Goal: Transaction & Acquisition: Download file/media

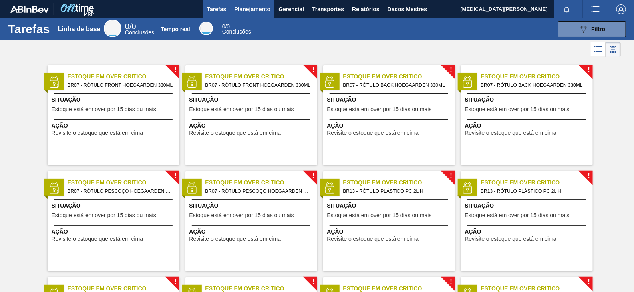
click at [268, 9] on font "Planejamento" at bounding box center [252, 9] width 36 height 6
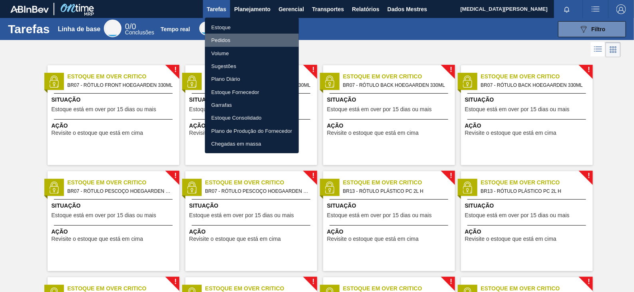
click at [223, 40] on font "Pedidos" at bounding box center [220, 40] width 19 height 6
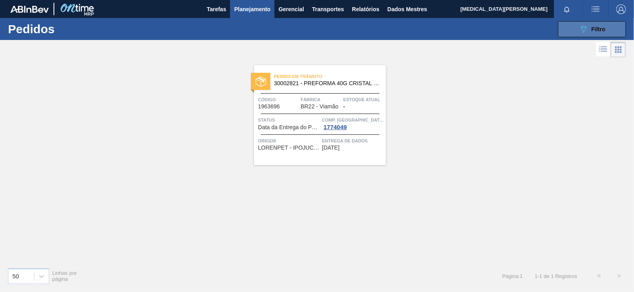
click at [587, 34] on button "089F7B8B-B2A5-4AFE-B5C0-19BA573D28AC Filtro" at bounding box center [592, 29] width 68 height 16
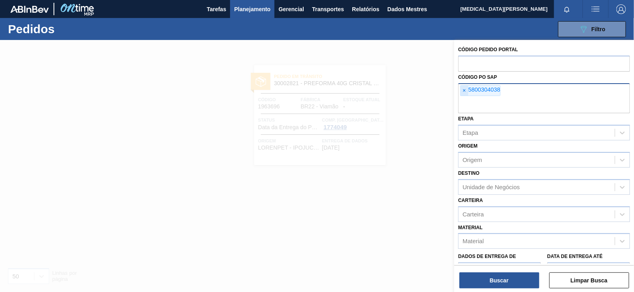
click at [463, 88] on font "×" at bounding box center [464, 90] width 3 height 6
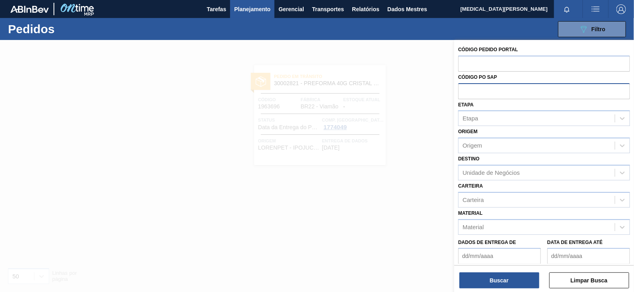
click at [470, 94] on input "text" at bounding box center [544, 90] width 172 height 15
paste input "5800349478"
type input "5800349478"
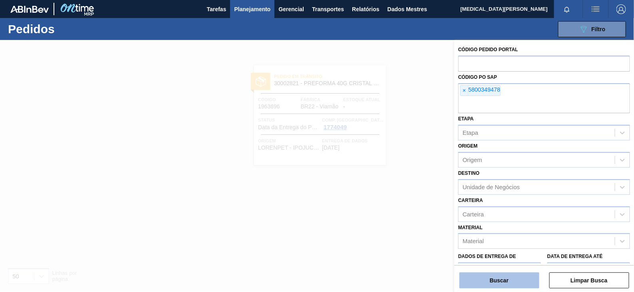
click at [505, 283] on button "Buscar" at bounding box center [499, 280] width 80 height 16
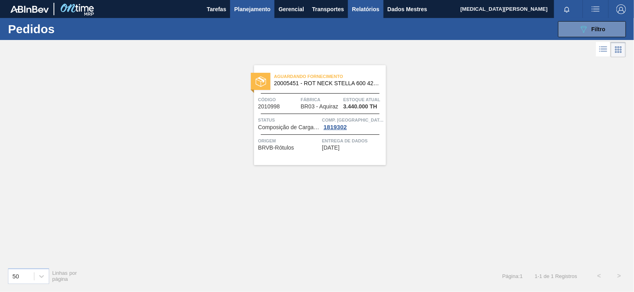
click at [375, 12] on font "Relatórios" at bounding box center [365, 9] width 27 height 10
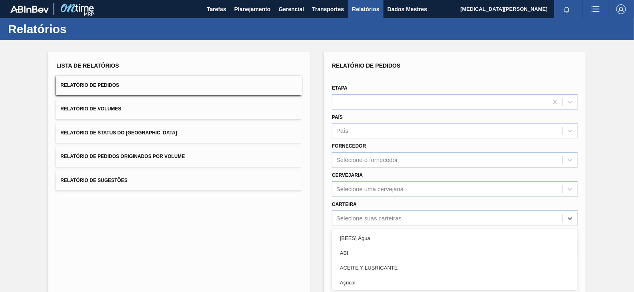
click at [393, 215] on div "option [BEES] Água focused, 1 of 101. 101 results available. Use Up and Down to…" at bounding box center [455, 218] width 246 height 16
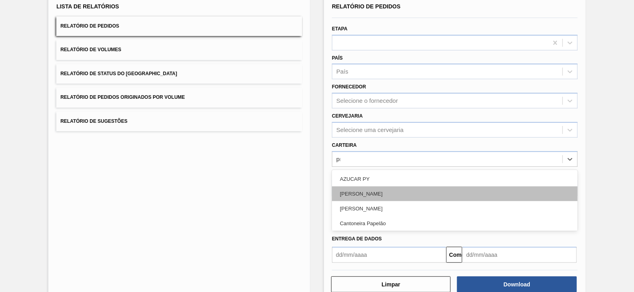
type input "pre"
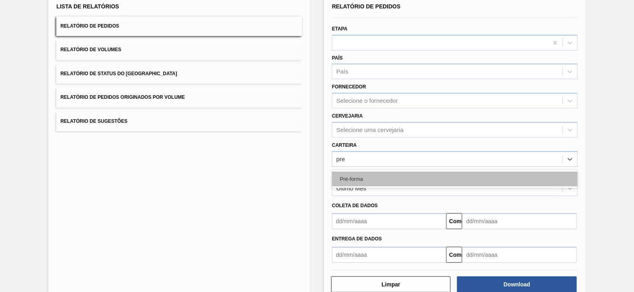
click at [373, 177] on div "Pré-forma" at bounding box center [455, 178] width 246 height 15
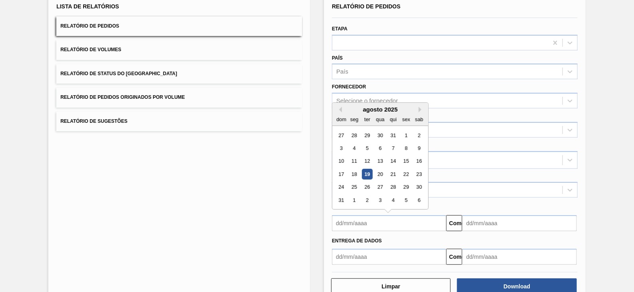
click at [373, 223] on input "text" at bounding box center [389, 223] width 114 height 16
click at [337, 110] on button "[PERSON_NAME]" at bounding box center [339, 110] width 6 height 6
click at [368, 133] on div "1" at bounding box center [367, 135] width 11 height 11
type input "[DATE]"
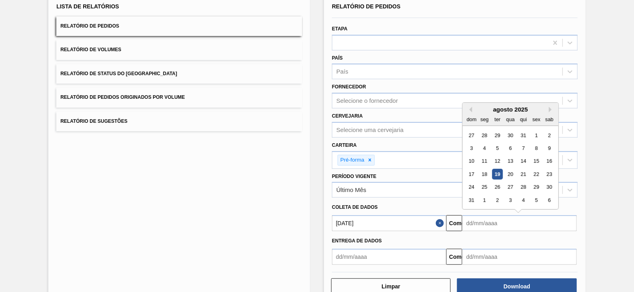
click at [511, 225] on input "text" at bounding box center [519, 223] width 114 height 16
click at [548, 173] on font "23" at bounding box center [550, 174] width 6 height 6
type input "[DATE]"
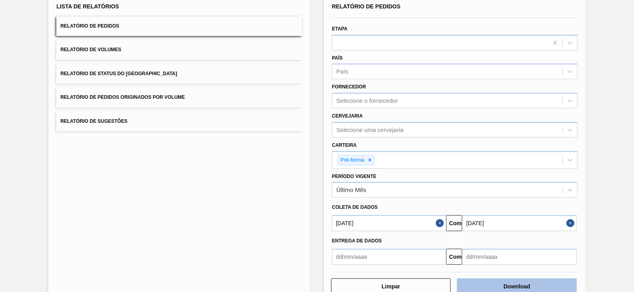
click at [521, 283] on font "Download" at bounding box center [517, 286] width 27 height 6
